Goal: Task Accomplishment & Management: Complete application form

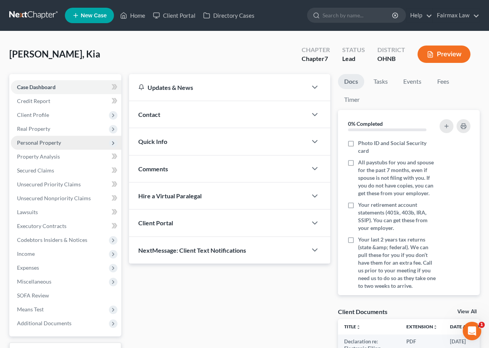
click at [98, 143] on span "Personal Property" at bounding box center [66, 143] width 110 height 14
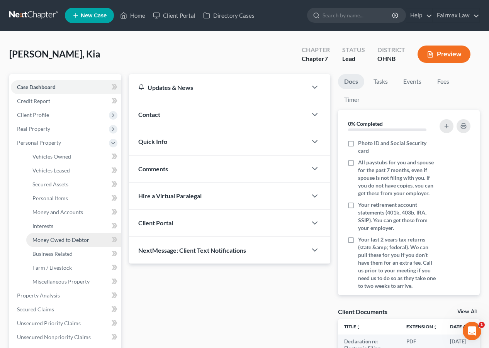
click at [78, 241] on span "Money Owed to Debtor" at bounding box center [60, 240] width 57 height 7
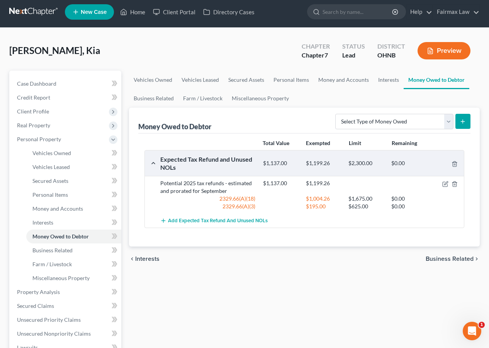
scroll to position [5, 0]
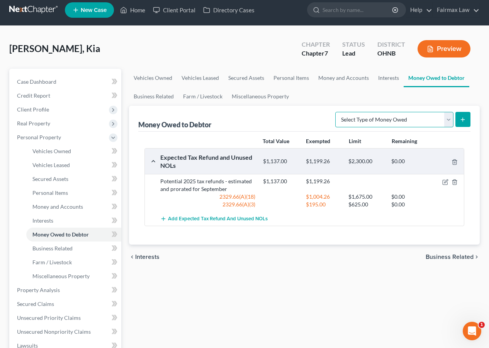
select select "financial_assets_not_yet_listed"
click at [462, 122] on icon "submit" at bounding box center [462, 120] width 6 height 6
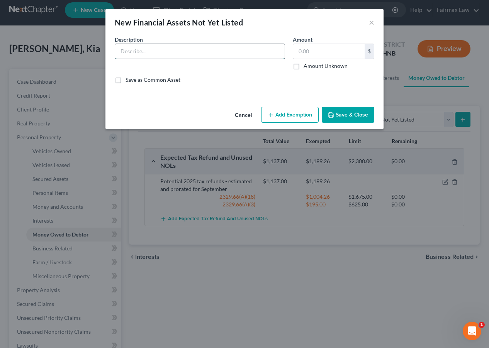
click at [226, 52] on input "text" at bounding box center [199, 51] width 169 height 15
type input "o"
type input "Royalties from Grandfathers gas and oil rights (Inheritance)"
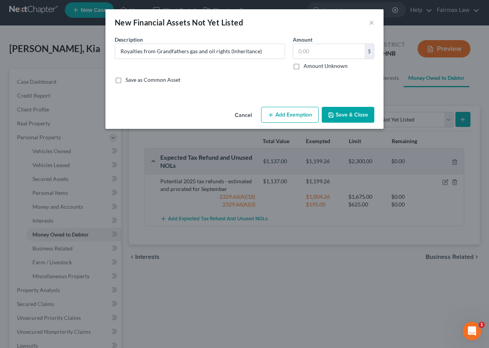
click at [337, 66] on label "Amount Unknown" at bounding box center [325, 66] width 44 height 8
click at [311, 66] on input "Amount Unknown" at bounding box center [308, 64] width 5 height 5
checkbox input "true"
type input "0.00"
click at [341, 111] on button "Save & Close" at bounding box center [347, 115] width 52 height 16
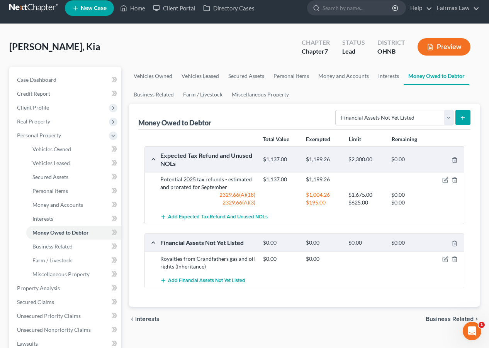
scroll to position [9, 0]
